Goal: Information Seeking & Learning: Learn about a topic

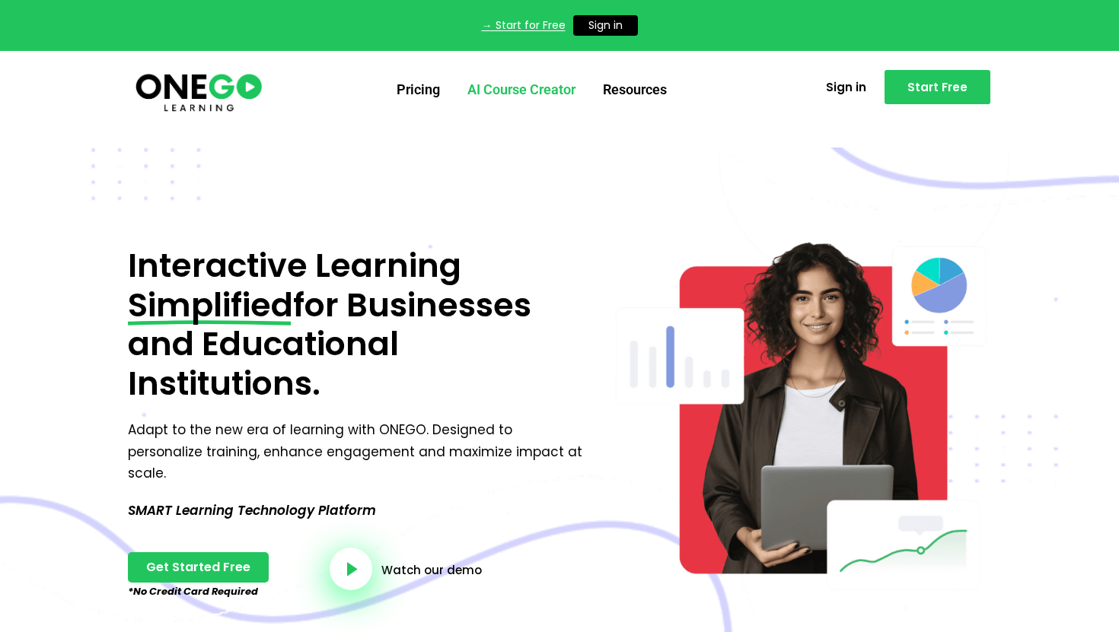
click at [511, 91] on link "AI Course Creator" at bounding box center [521, 90] width 135 height 40
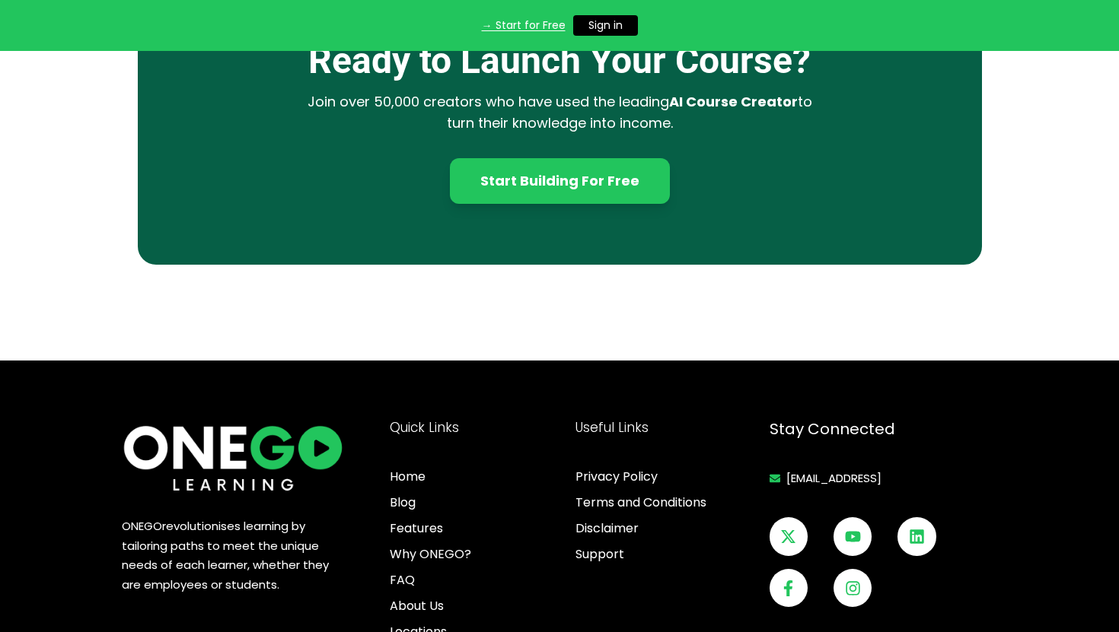
scroll to position [4667, 0]
